Goal: Task Accomplishment & Management: Manage account settings

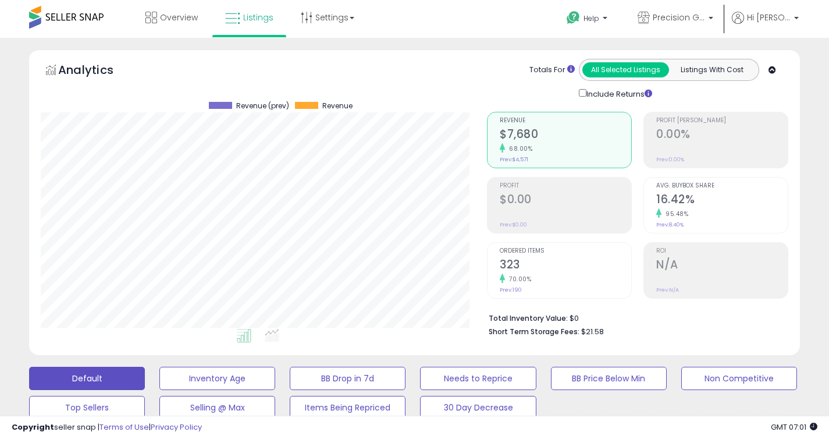
select select "**"
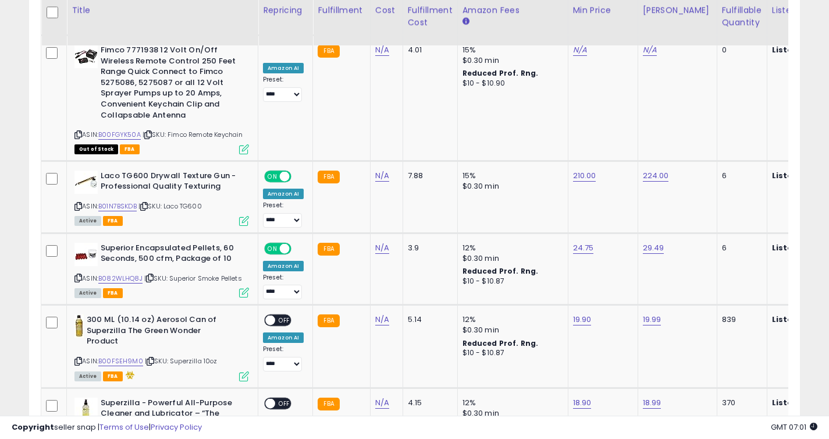
scroll to position [238, 446]
click at [109, 201] on link "B01N7BSKDB" at bounding box center [117, 206] width 38 height 10
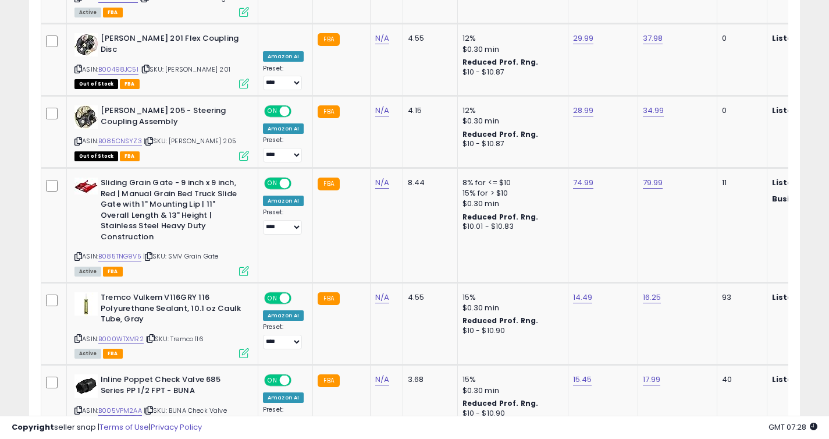
scroll to position [1480, 0]
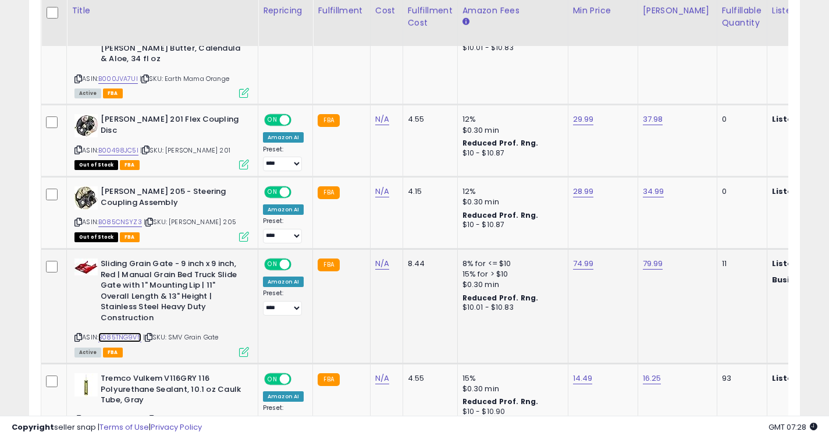
click at [130, 332] on link "B085TNG9V5" at bounding box center [119, 337] width 43 height 10
type input "*****"
click at [618, 213] on button "submit" at bounding box center [615, 212] width 20 height 17
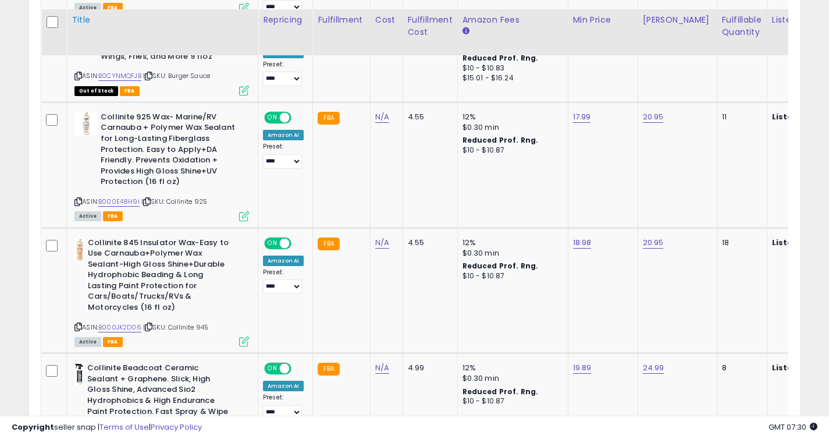
scroll to position [1053, 0]
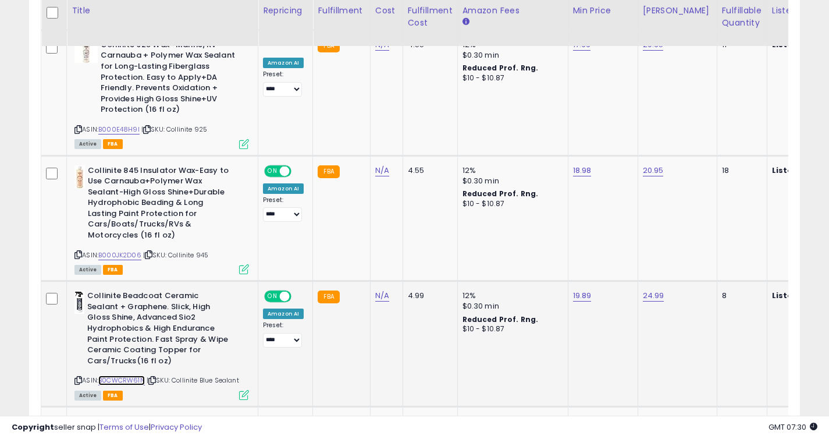
click at [129, 375] on link "B0CWCRW61N" at bounding box center [121, 380] width 47 height 10
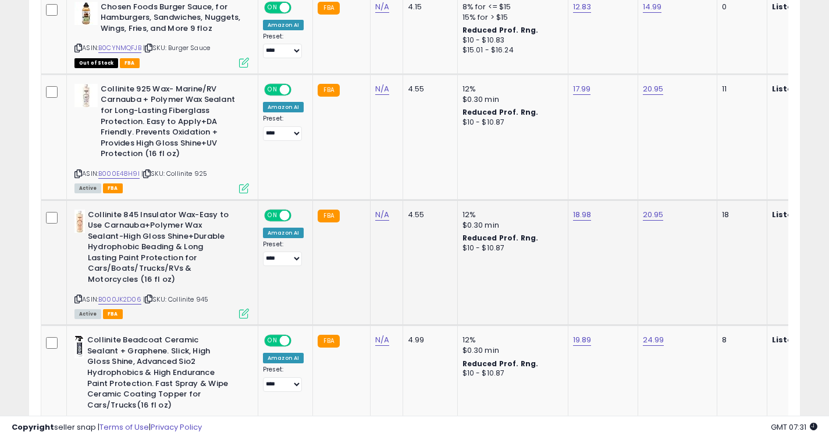
scroll to position [754, 0]
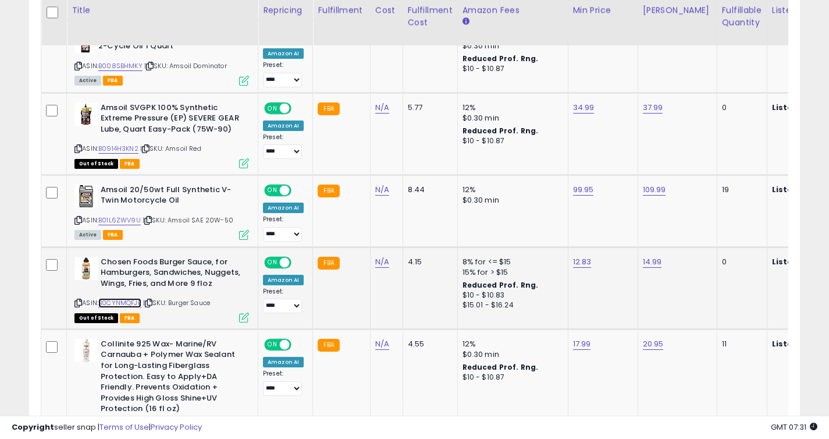
click at [117, 302] on link "B0CYNMQFJB" at bounding box center [119, 303] width 43 height 10
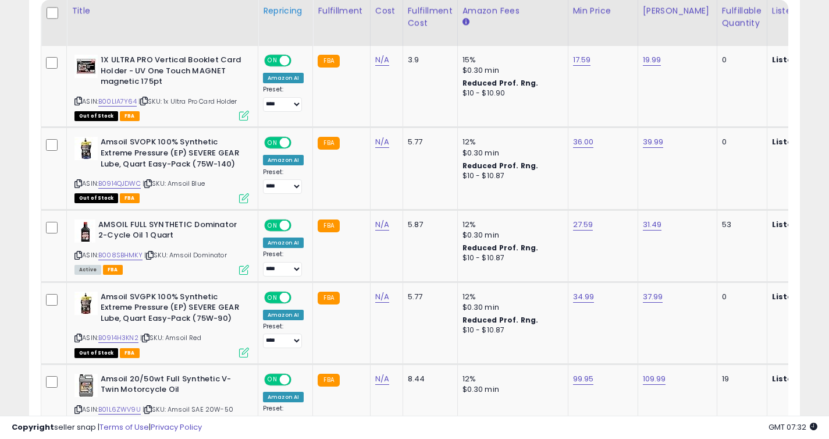
scroll to position [565, 0]
